Goal: Information Seeking & Learning: Compare options

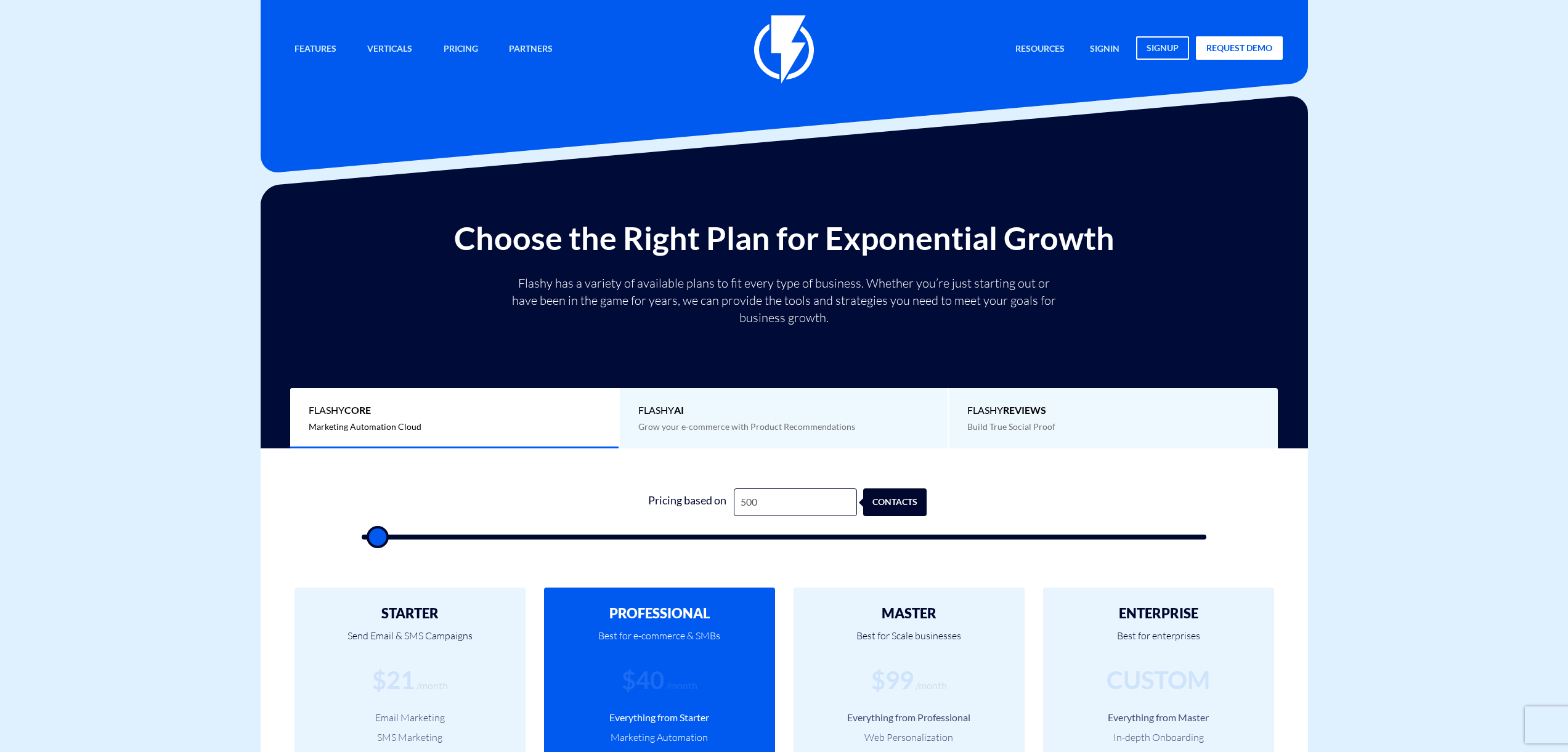
scroll to position [261, 0]
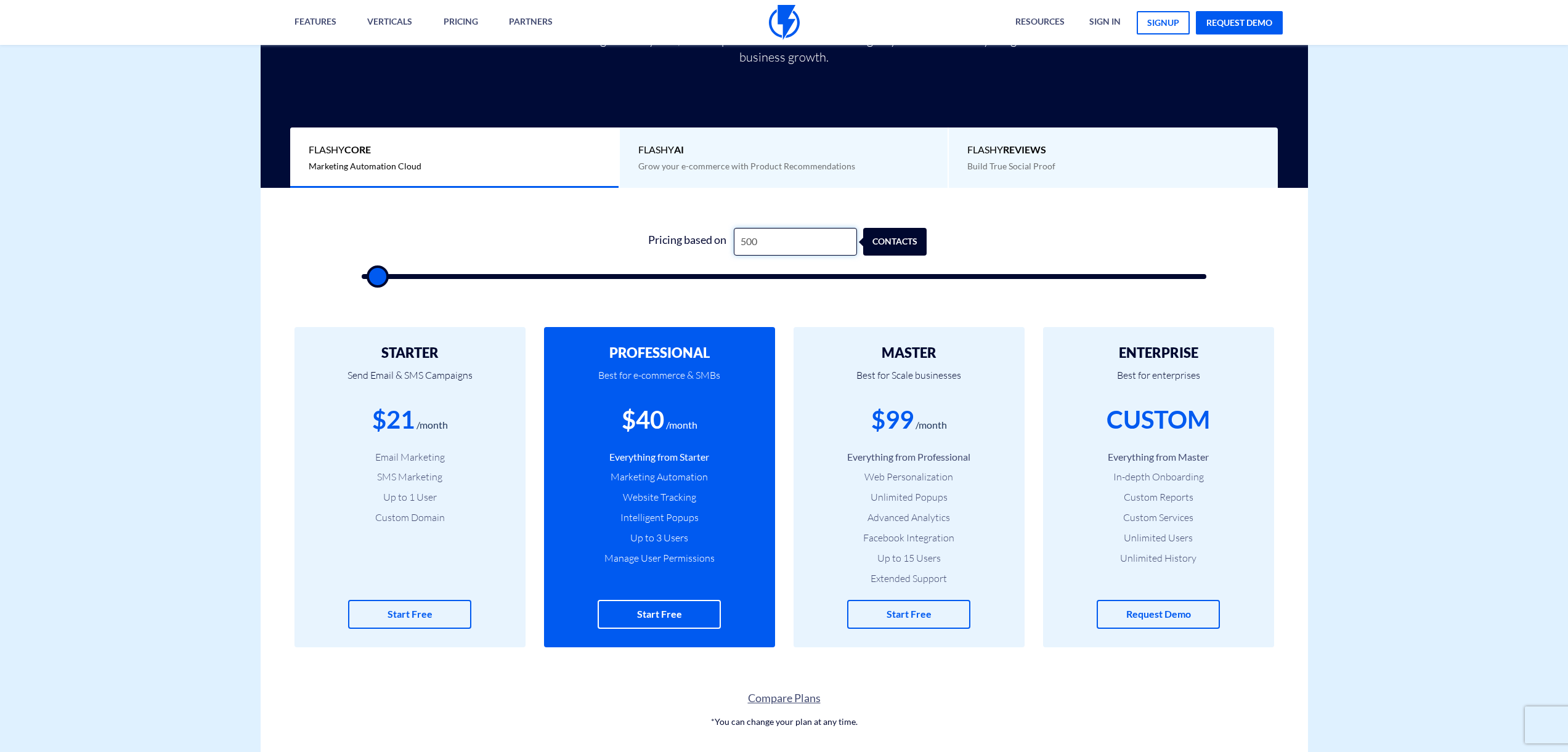
click at [758, 240] on input "500" at bounding box center [795, 242] width 123 height 28
type input "5,000"
type input "5000"
click at [784, 302] on div "0 Pricing based on 5,000 contacts" at bounding box center [784, 250] width 870 height 106
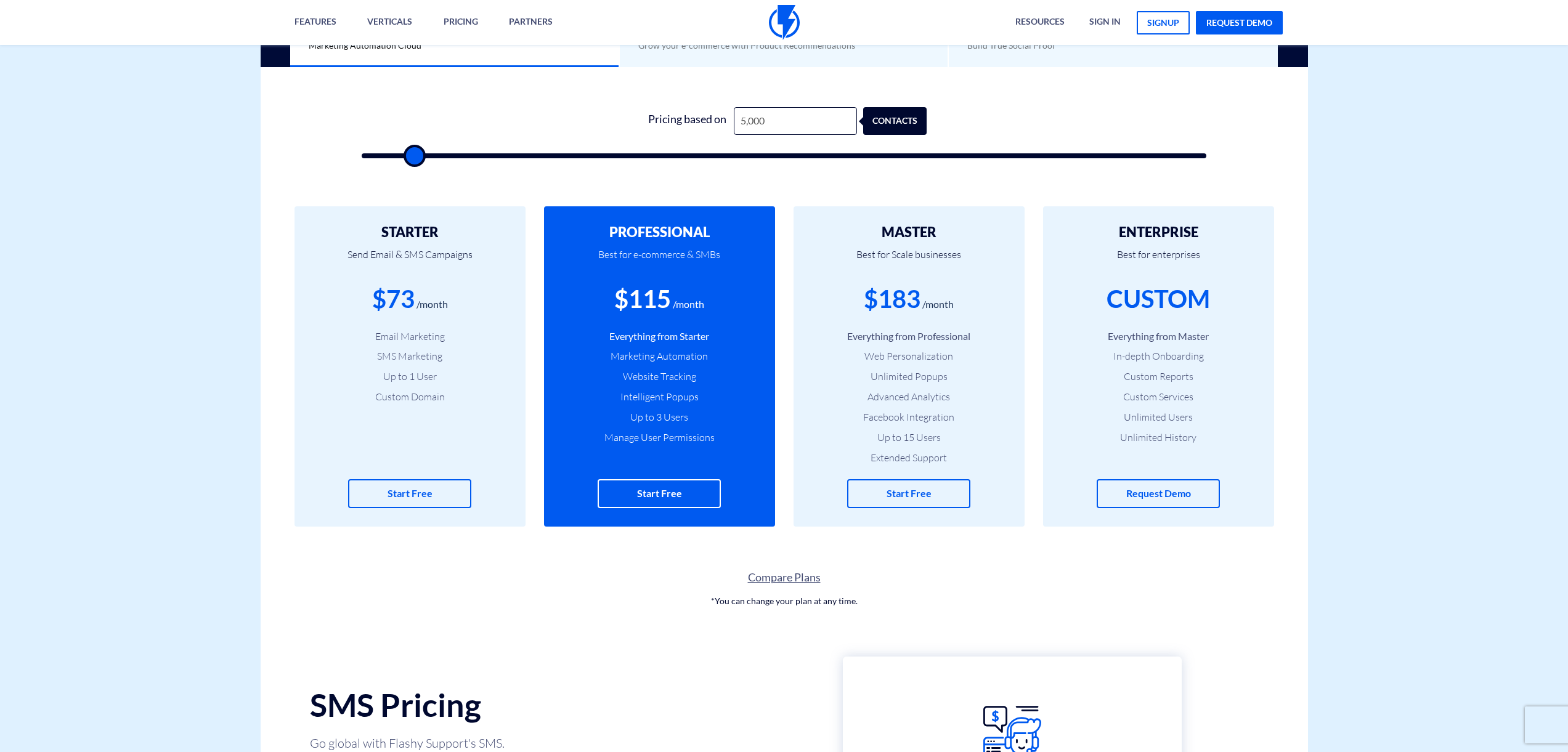
scroll to position [280, 0]
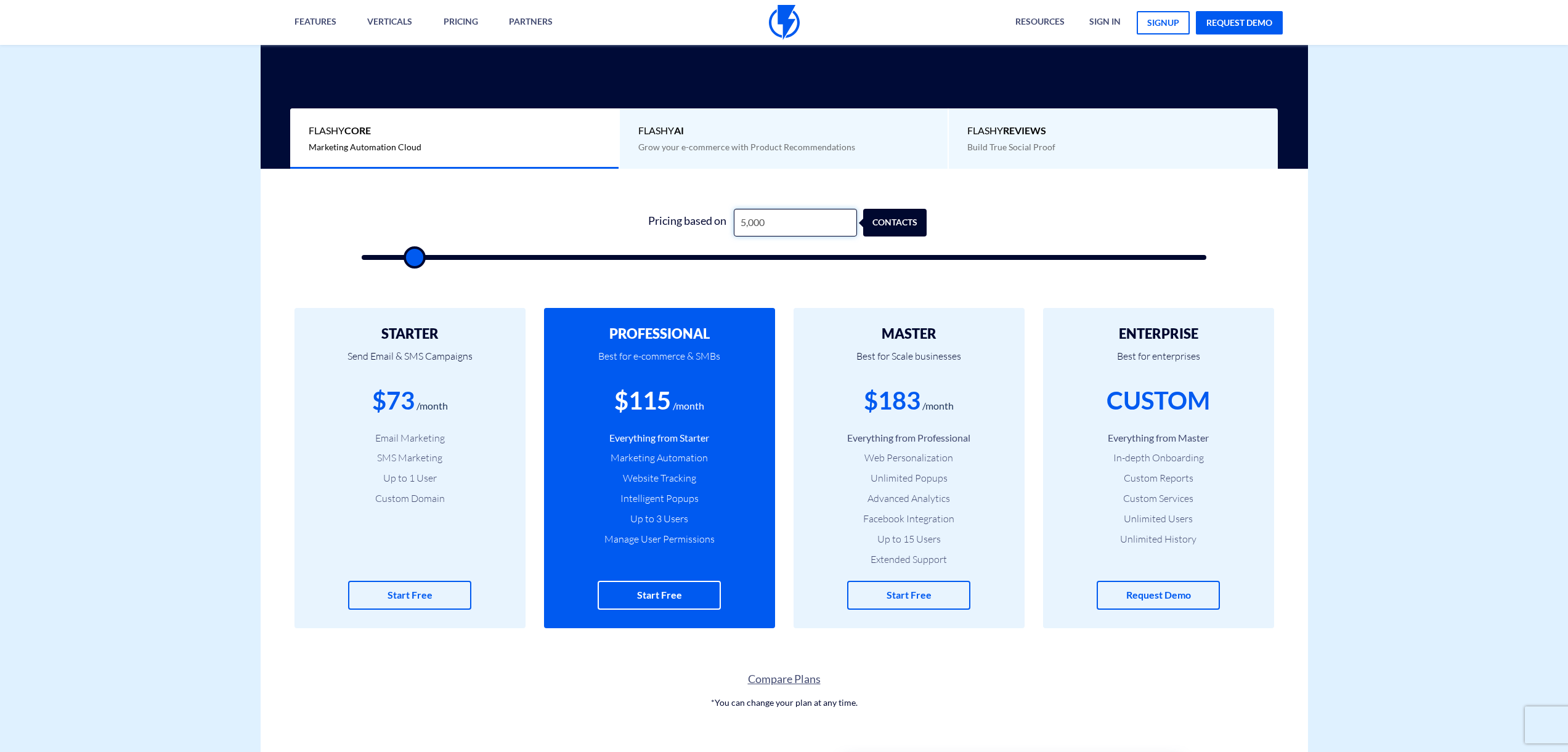
click at [742, 220] on input "5,000" at bounding box center [795, 223] width 123 height 28
type input "1"
type input "500"
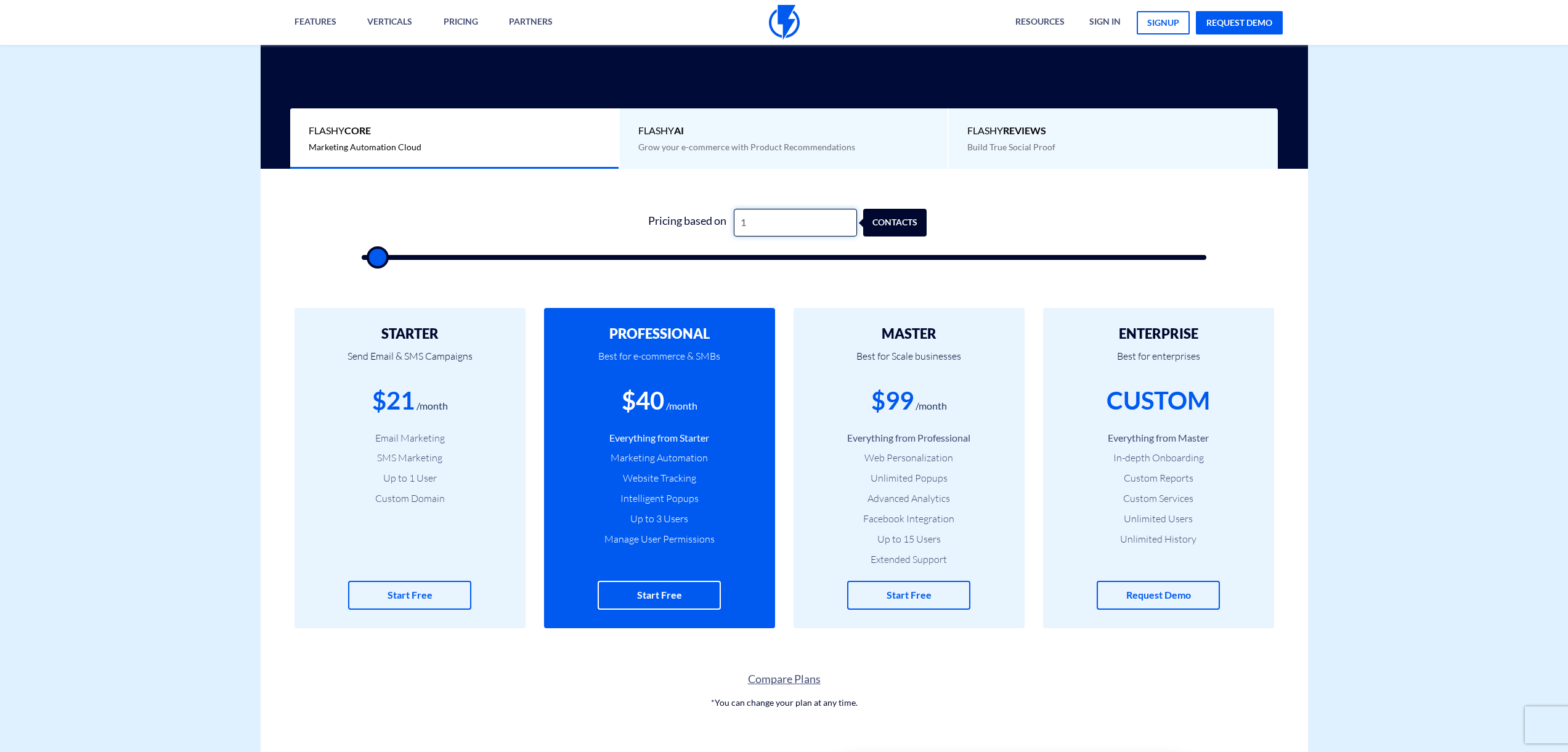
type input "10"
type input "500"
type input "100"
type input "500"
type input "1,000"
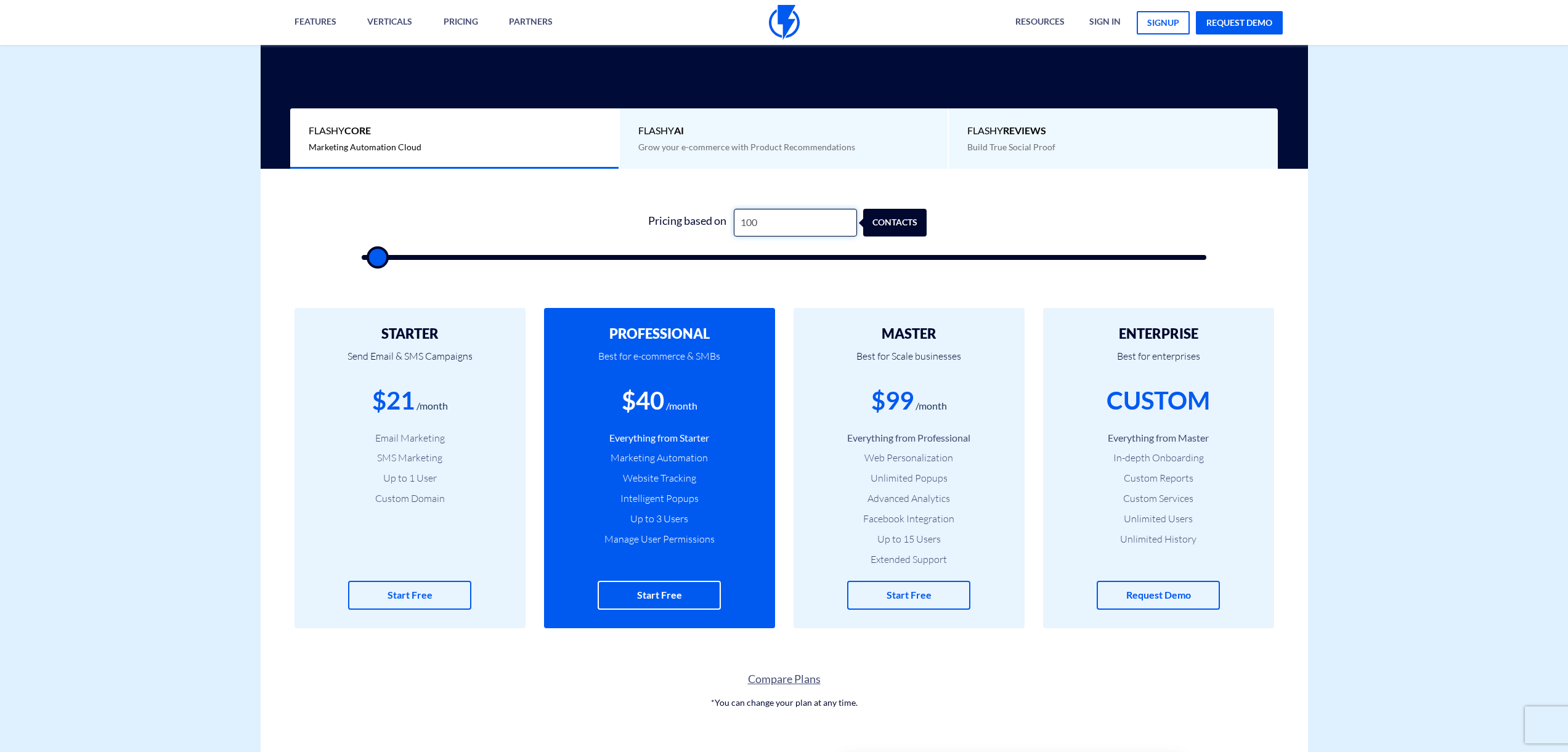
type input "1000"
type input "10,000"
type input "10000"
click at [755, 221] on input "10,000" at bounding box center [795, 223] width 123 height 28
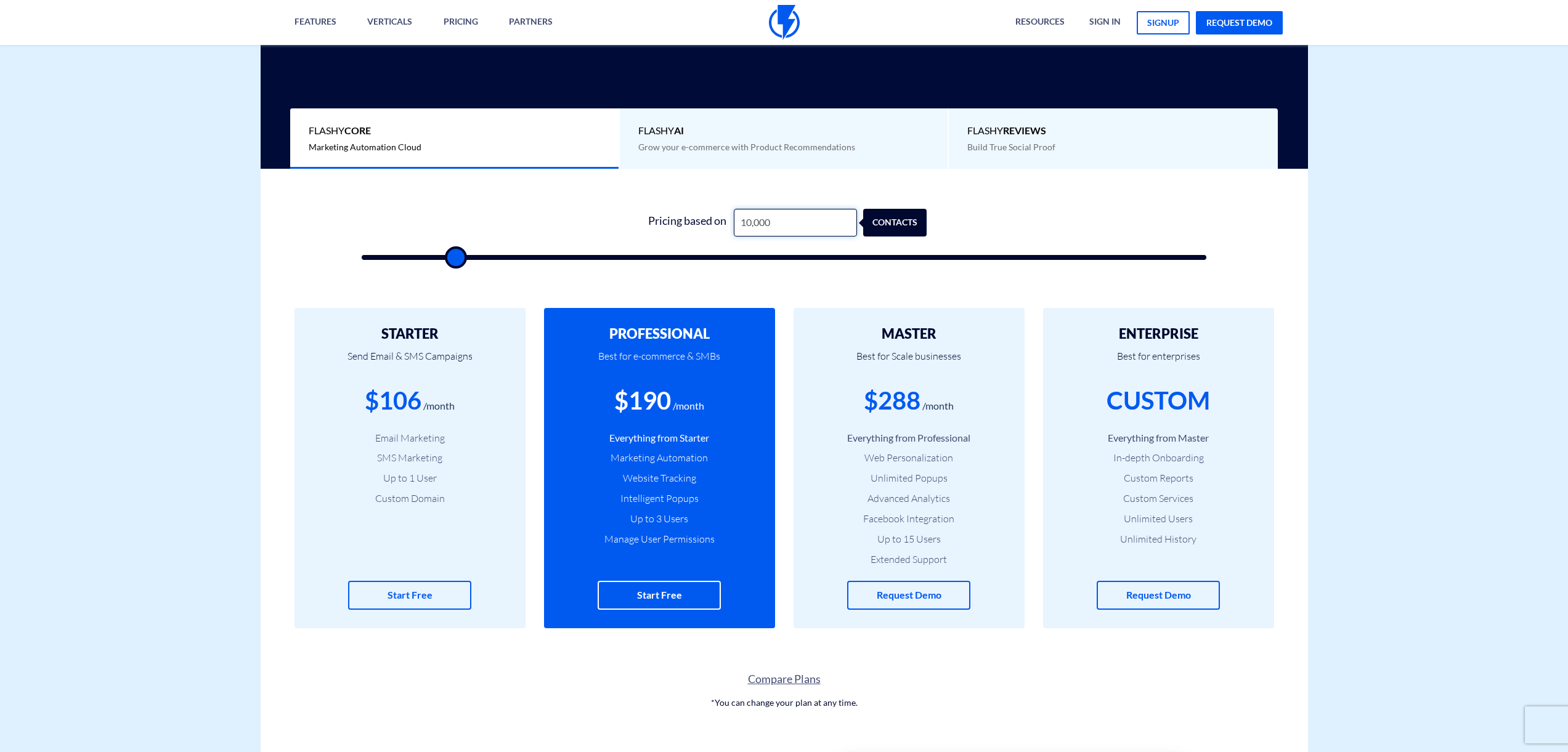
click at [755, 221] on input "10,000" at bounding box center [795, 223] width 123 height 28
type input "8"
type input "500"
type input "80"
type input "500"
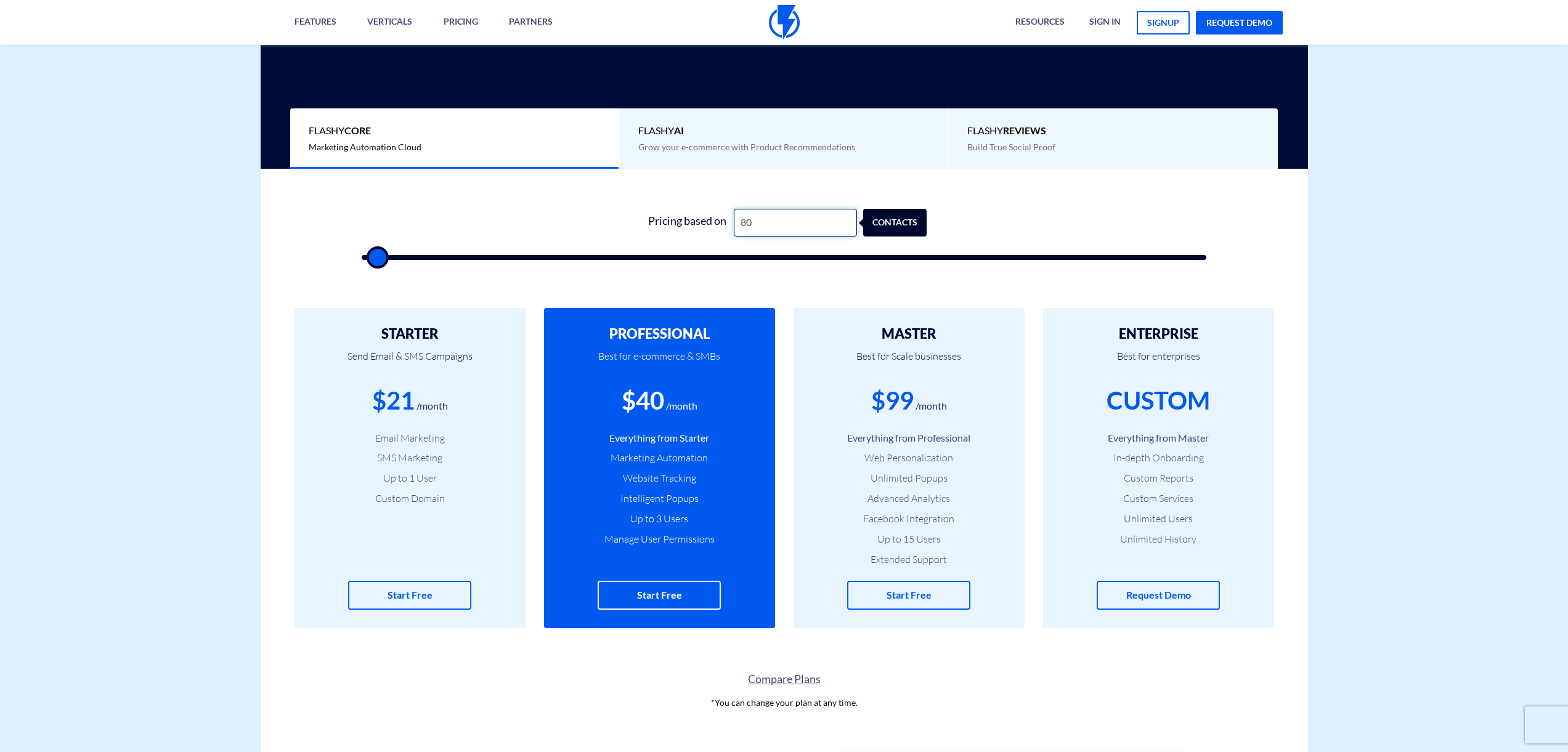
type input "800"
type input "1000"
type input "8,000"
type input "8000"
click at [755, 220] on input "8,000" at bounding box center [795, 223] width 123 height 28
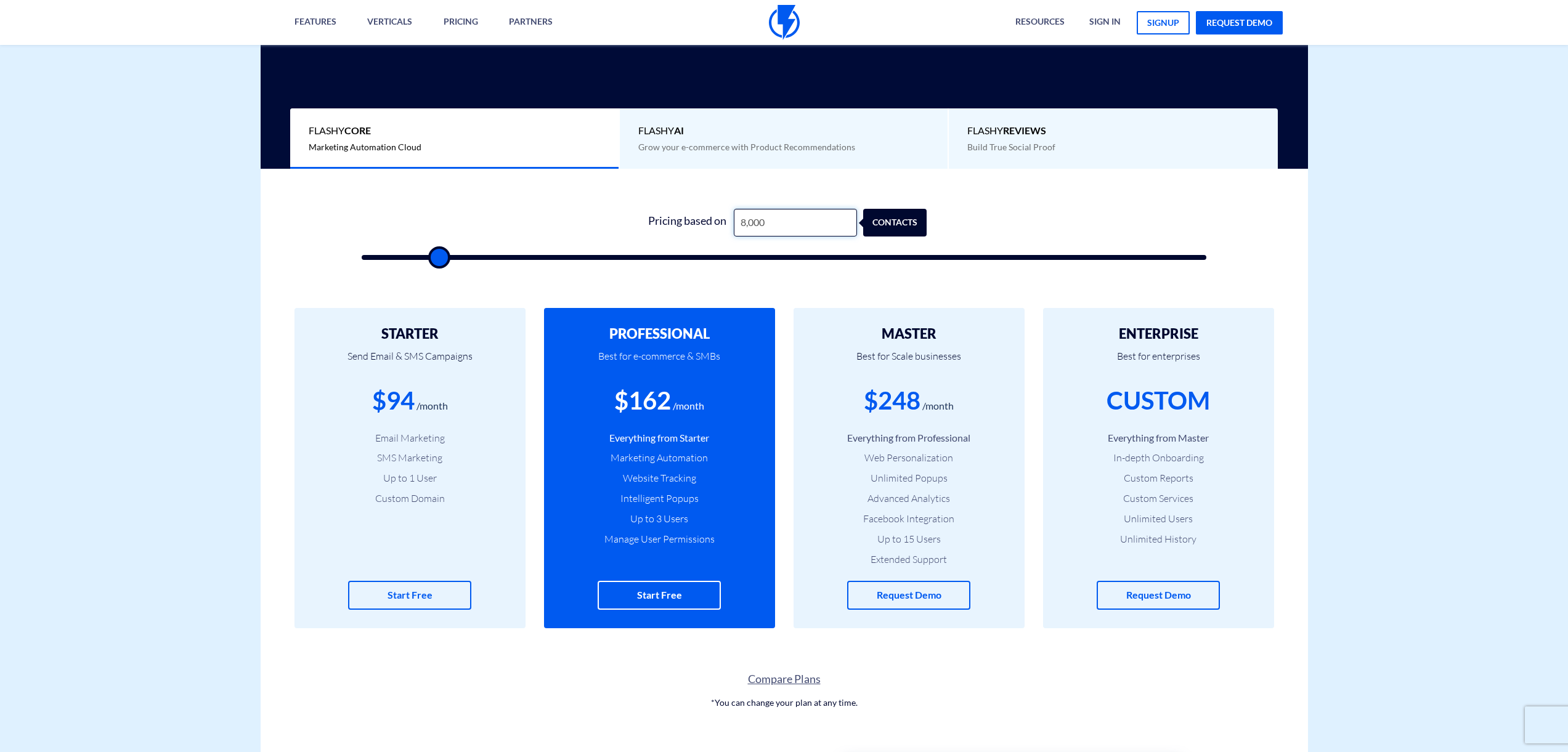
click at [755, 220] on input "8,000" at bounding box center [795, 223] width 123 height 28
type input "500"
click at [768, 282] on div "1 Pricing based on contacts" at bounding box center [784, 231] width 870 height 106
click at [1315, 358] on div "Compare Plans *You can change your plan at any time." at bounding box center [784, 496] width 1066 height 425
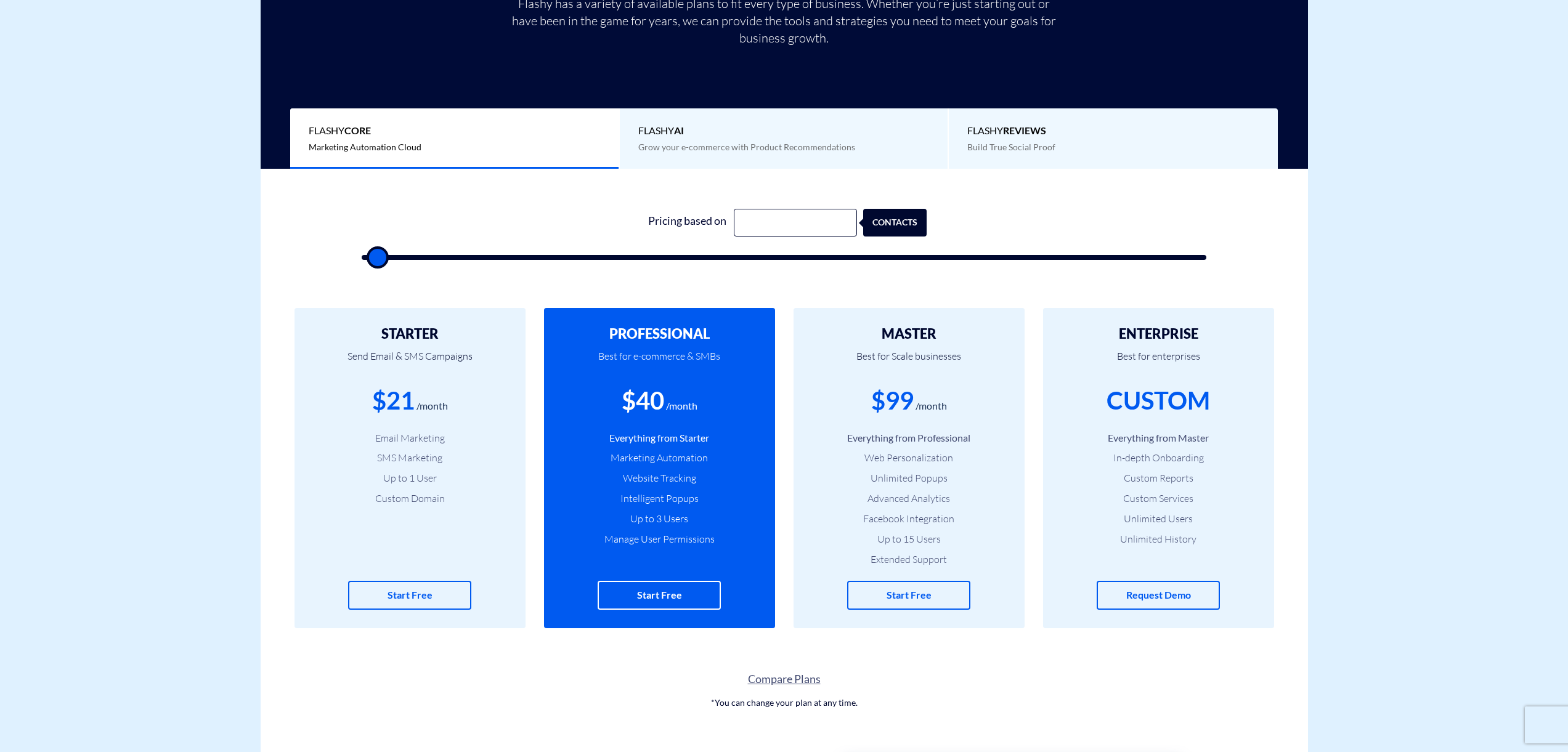
scroll to position [0, 0]
